Goal: Task Accomplishment & Management: Use online tool/utility

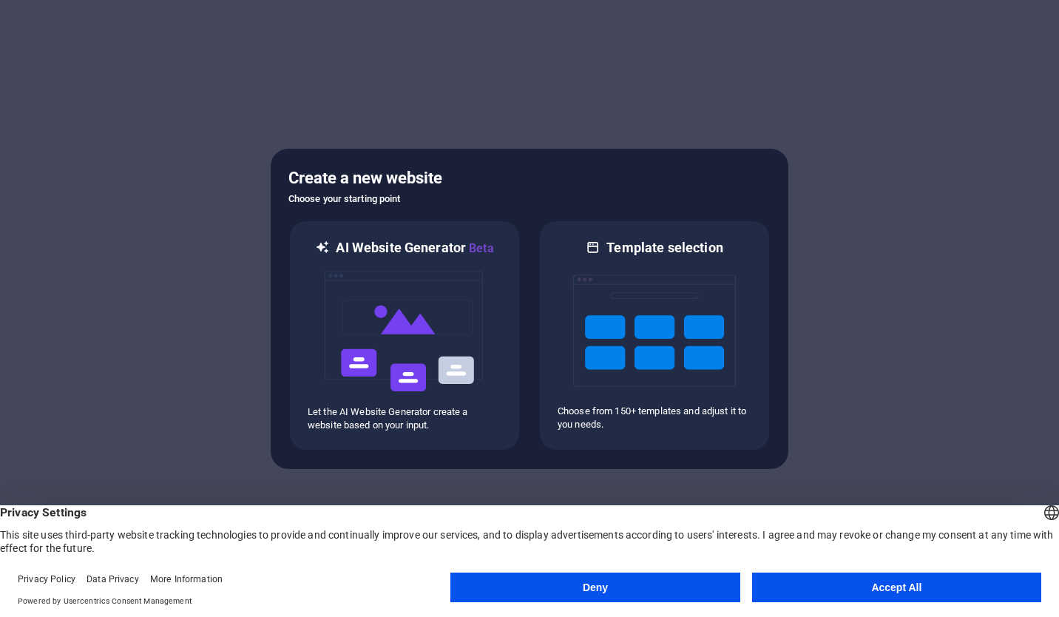
click at [826, 591] on button "Accept All" at bounding box center [896, 588] width 289 height 30
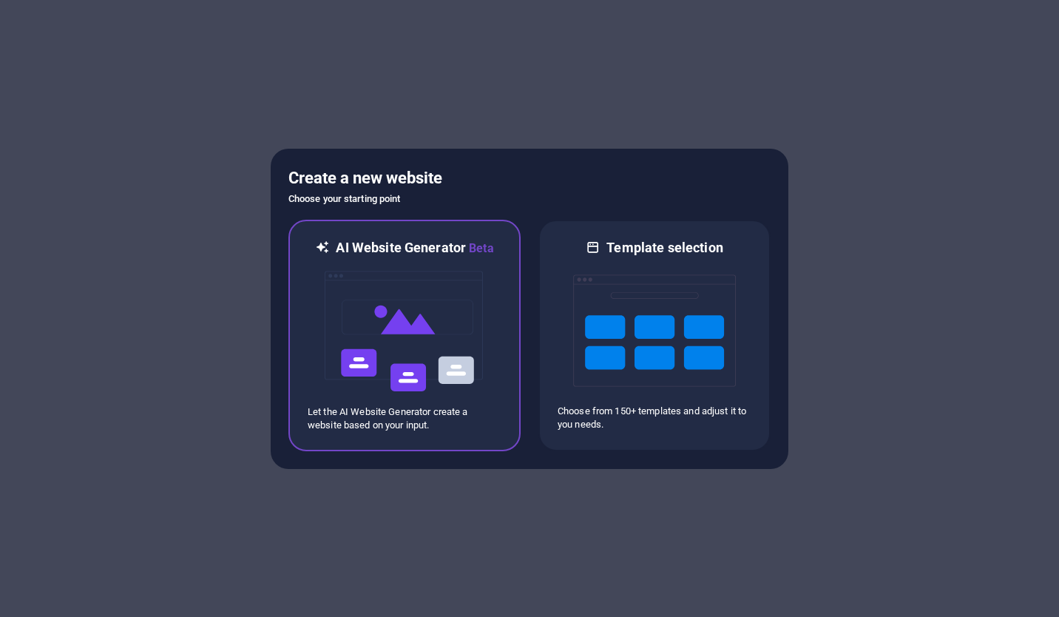
click at [405, 355] on img at bounding box center [404, 331] width 163 height 148
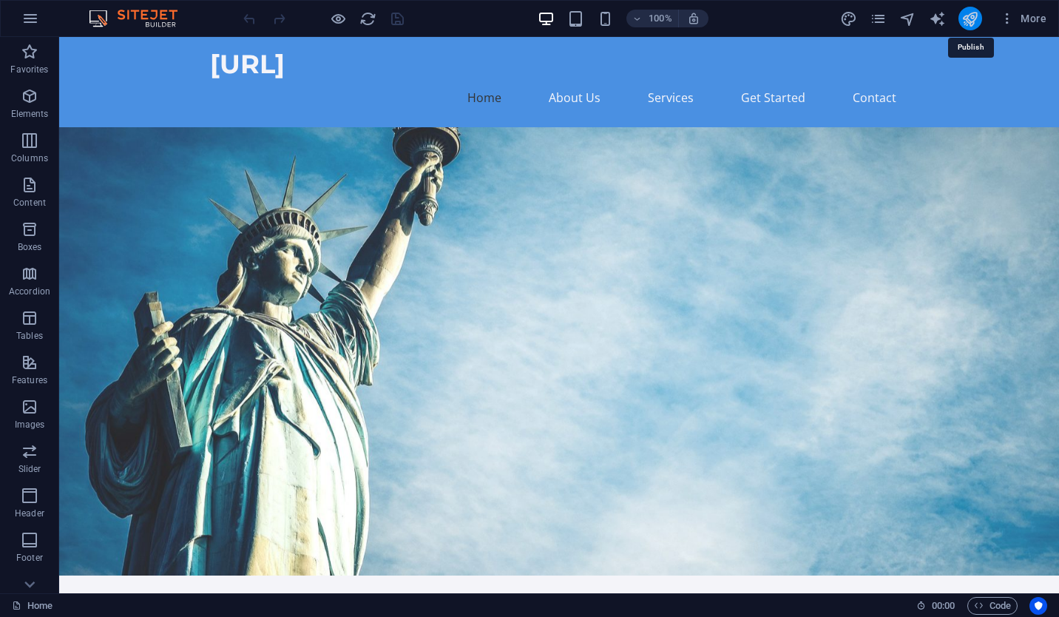
click at [972, 20] on icon "publish" at bounding box center [970, 18] width 17 height 17
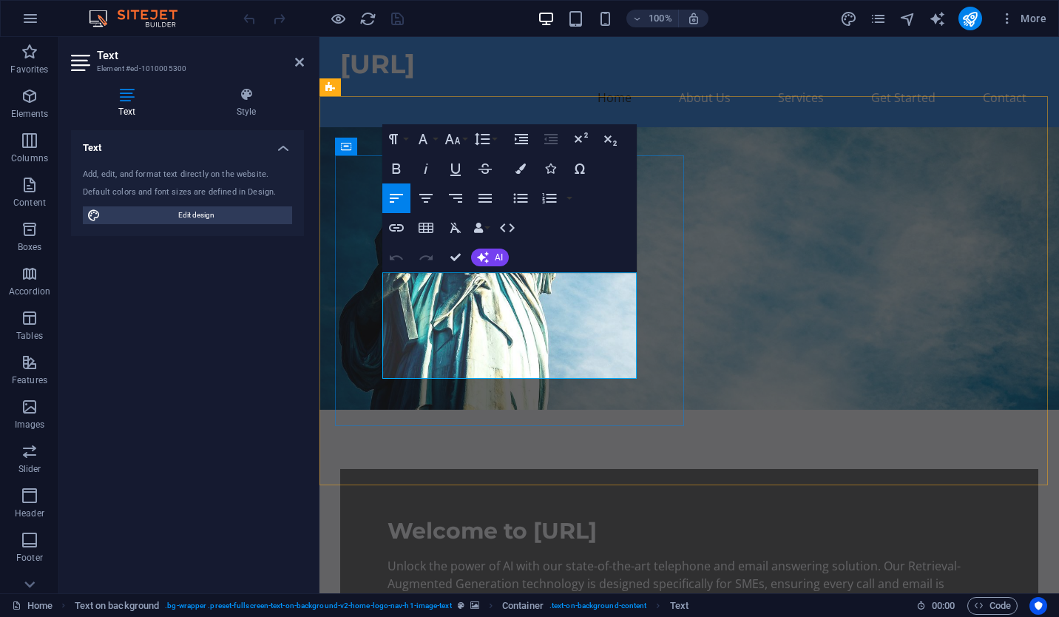
click at [543, 557] on p "Unlock the power of AI with our state-of-the-art telephone and email answering …" at bounding box center [690, 583] width 604 height 53
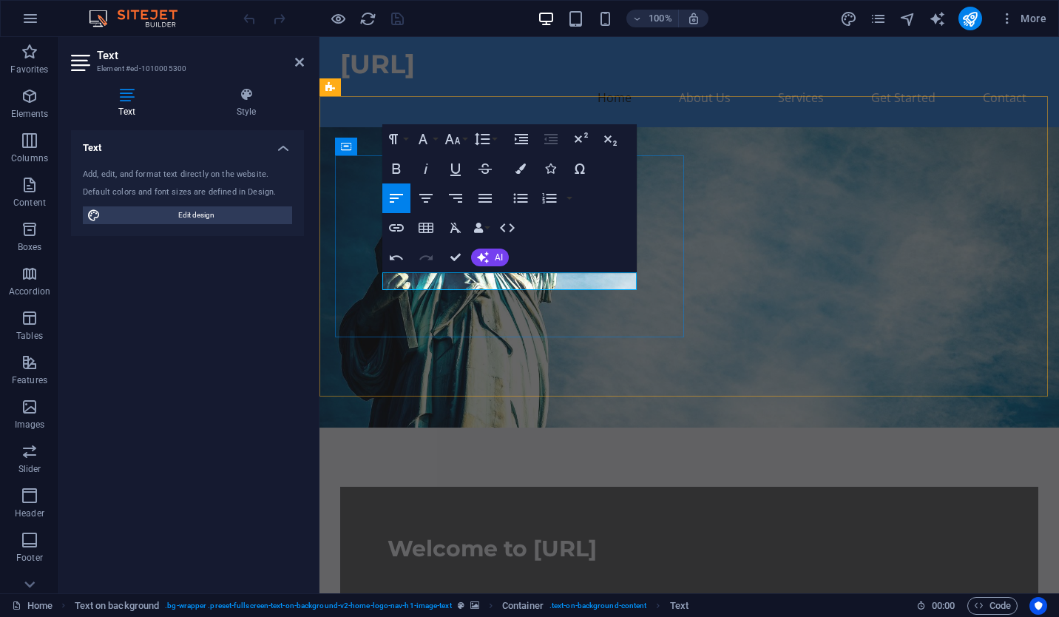
click at [434, 575] on p at bounding box center [690, 584] width 604 height 18
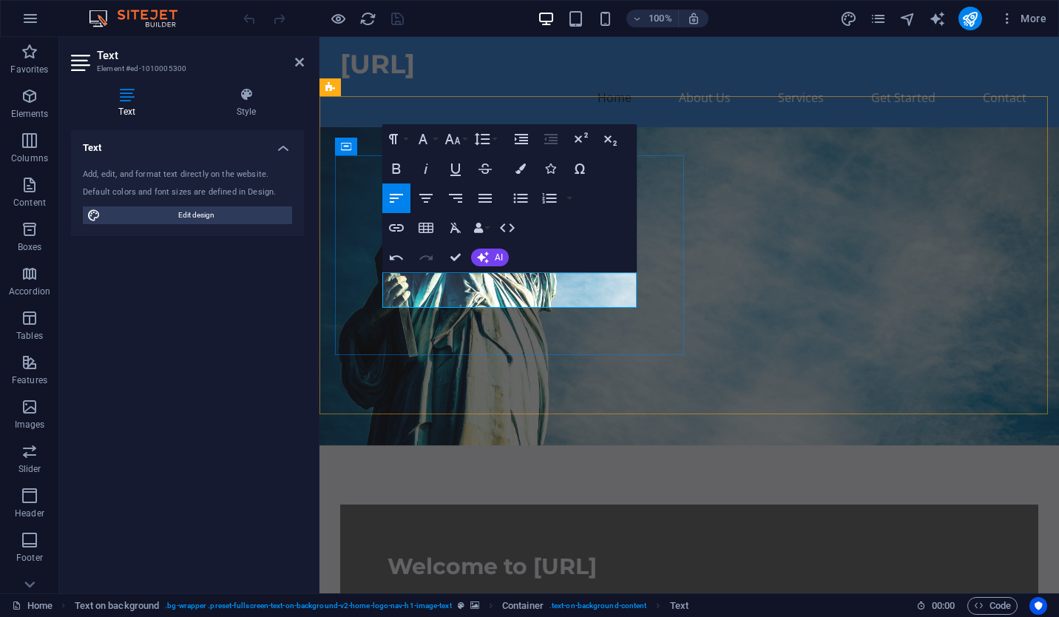
click at [630, 593] on p "We are currently developing a "Standalone AI Telephone & Email Answering Machin…" at bounding box center [690, 602] width 604 height 18
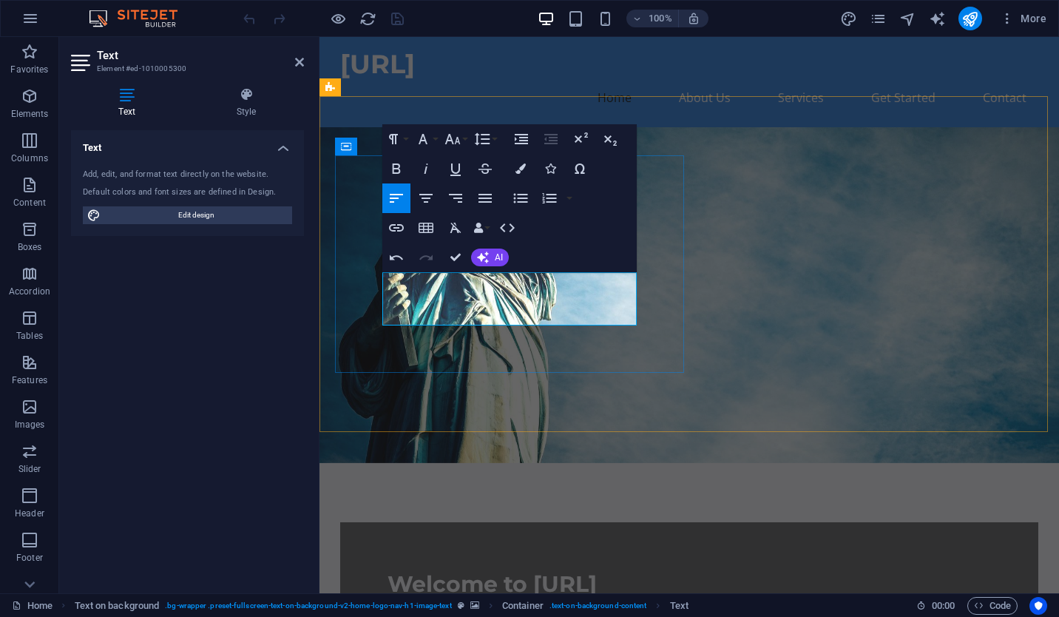
click at [621, 610] on p "We are currently developing a "Standalone AI Telephone & Email Answering Machin…" at bounding box center [690, 628] width 604 height 36
click at [410, 614] on span "Retrieval-Augmented Generation (RAG)" at bounding box center [685, 629] width 595 height 30
click at [628, 610] on p "We are currently developing a "Standalone AI Telephone & Email Answering Machin…" at bounding box center [690, 628] width 604 height 36
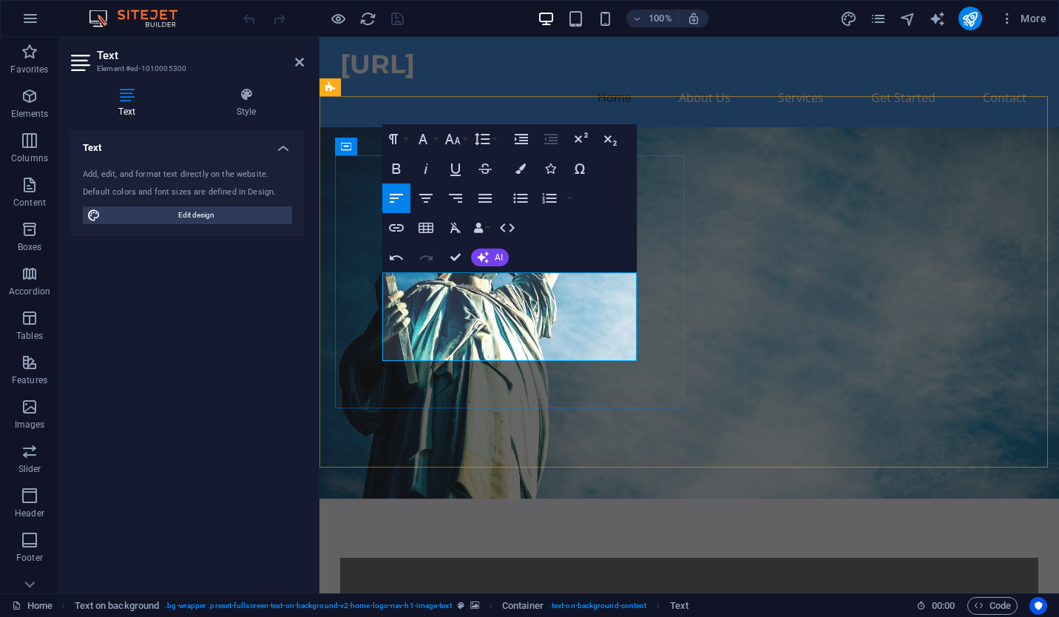
drag, startPoint x: 485, startPoint y: 356, endPoint x: 573, endPoint y: 362, distance: 87.5
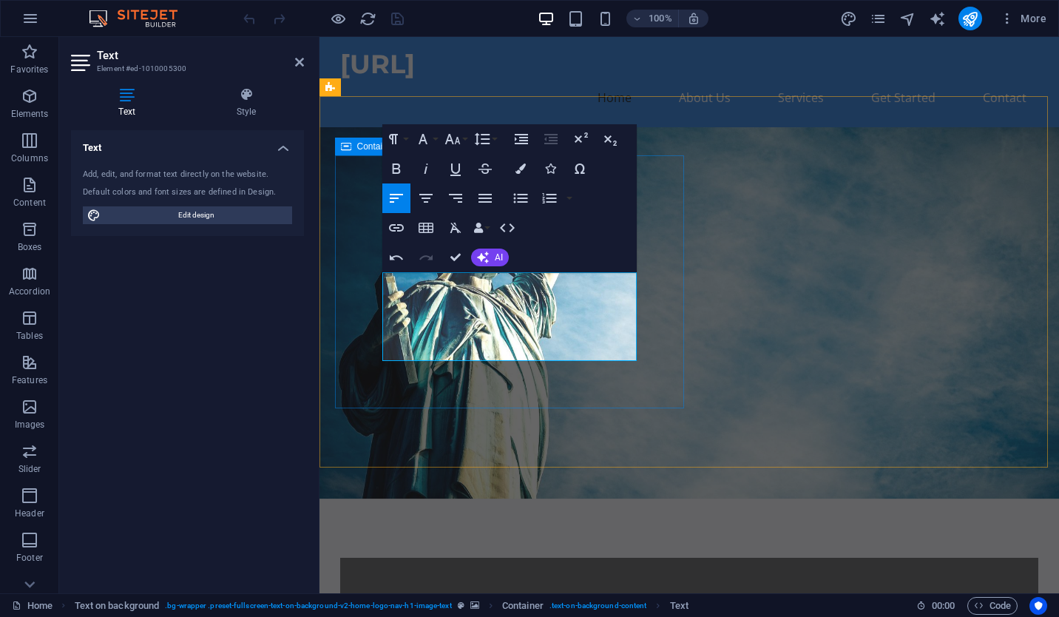
drag, startPoint x: 387, startPoint y: 352, endPoint x: 499, endPoint y: 355, distance: 111.7
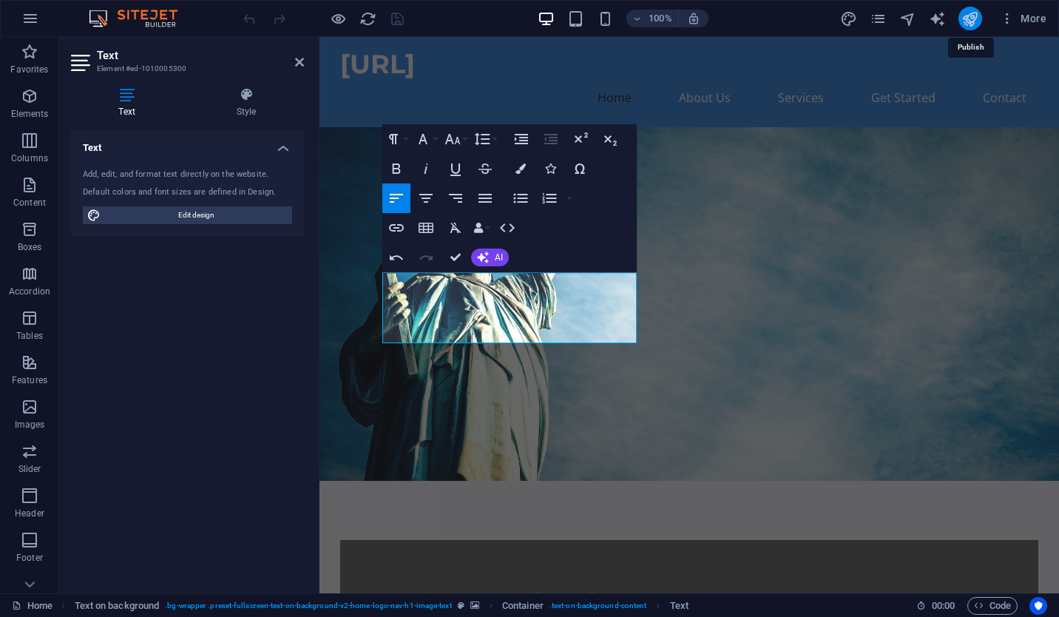
click at [966, 18] on icon "publish" at bounding box center [970, 18] width 17 height 17
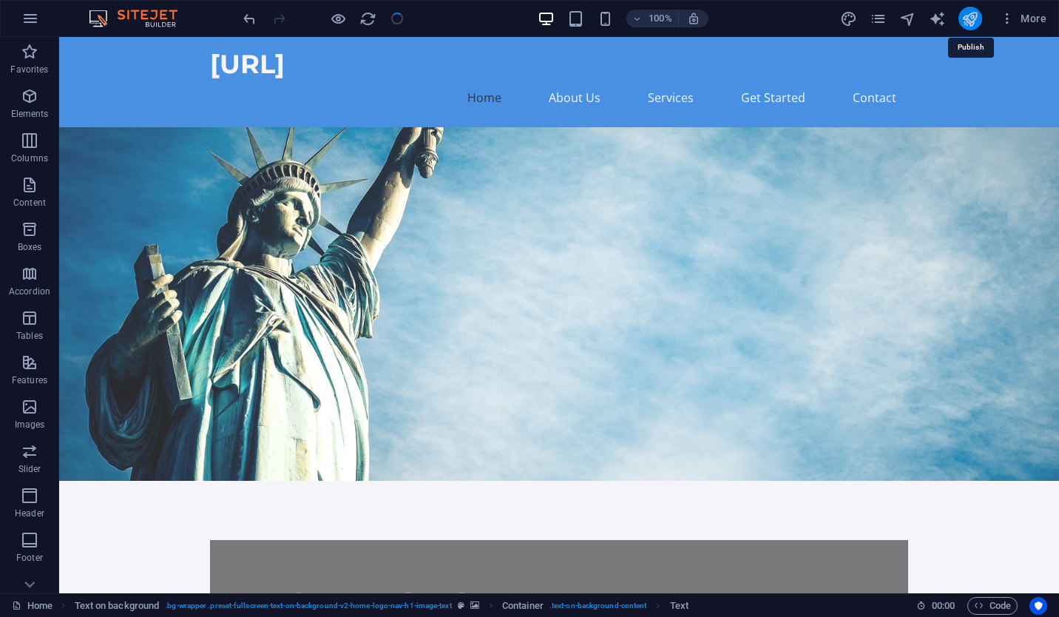
checkbox input "false"
